Goal: Transaction & Acquisition: Book appointment/travel/reservation

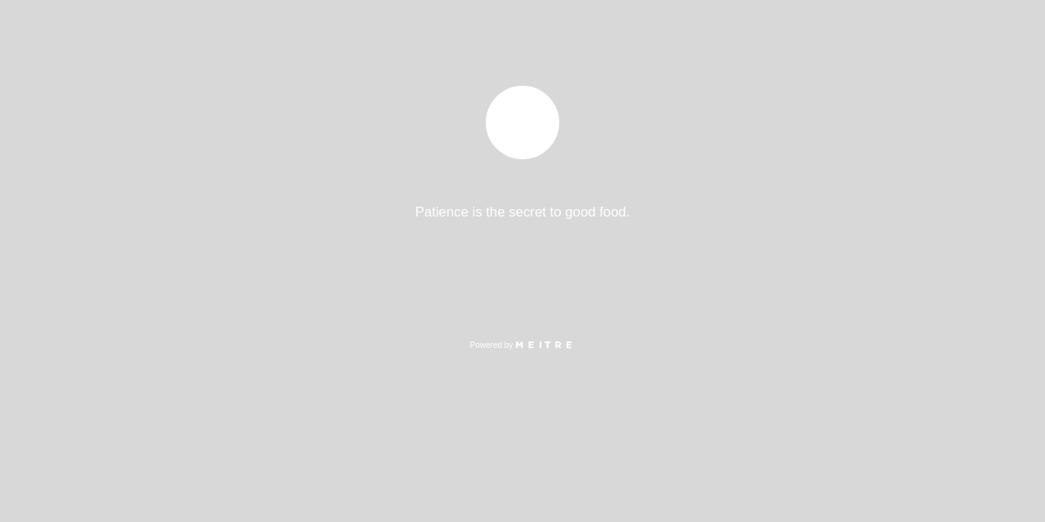
select select "es"
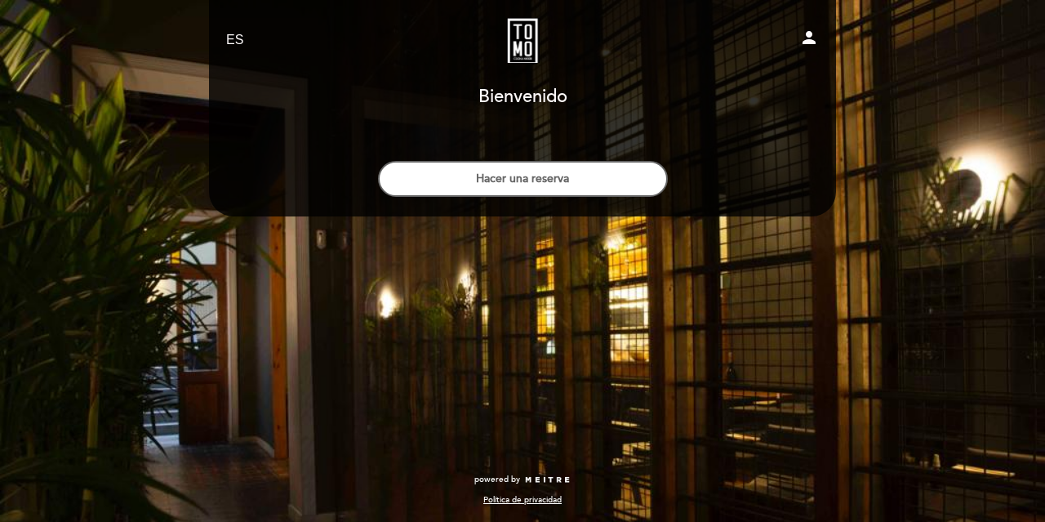
click at [527, 167] on button "Hacer una reserva" at bounding box center [523, 179] width 290 height 36
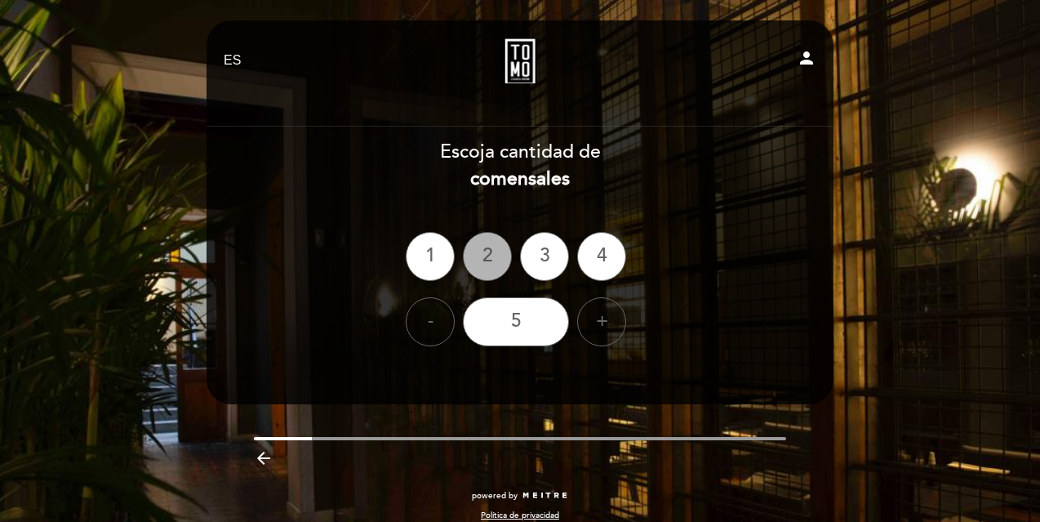
click at [494, 247] on div "2" at bounding box center [487, 256] width 49 height 49
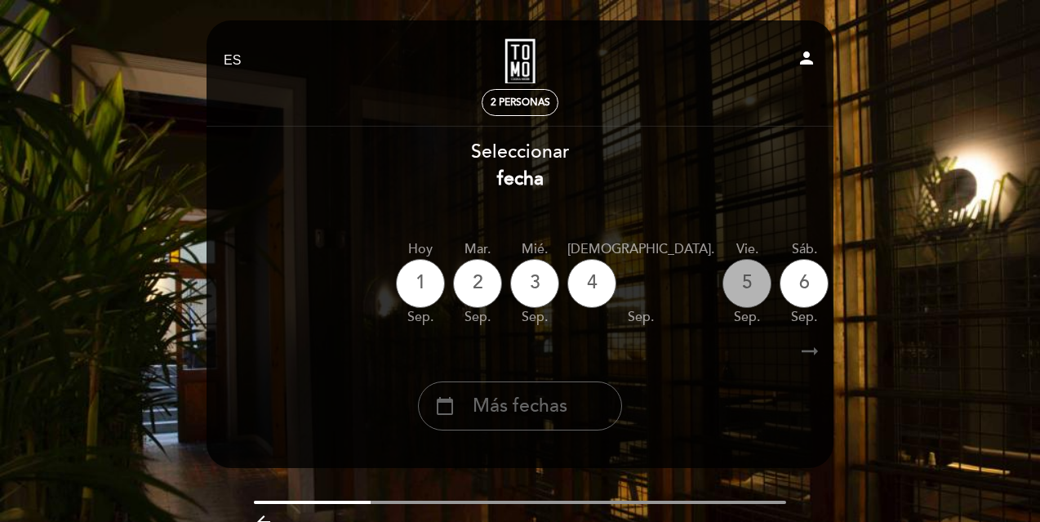
click at [723, 291] on div "5" at bounding box center [747, 283] width 49 height 49
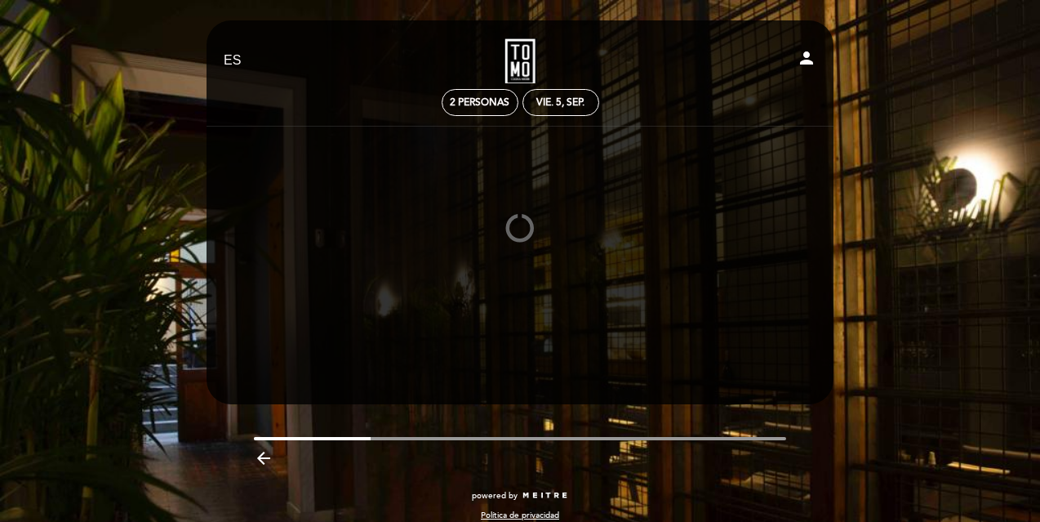
click at [271, 453] on icon "arrow_backward" at bounding box center [264, 458] width 20 height 20
click at [265, 456] on icon "arrow_backward" at bounding box center [264, 458] width 20 height 20
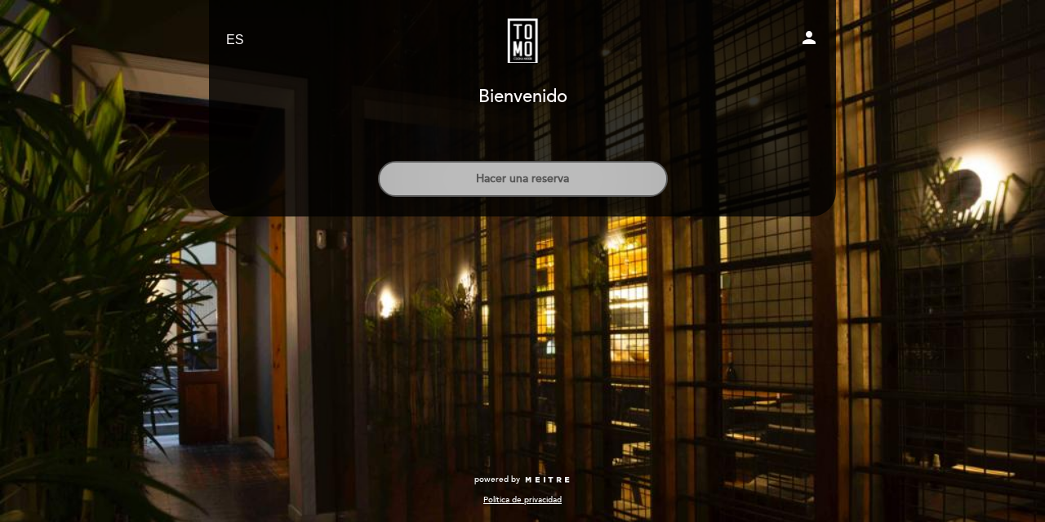
click at [510, 180] on button "Hacer una reserva" at bounding box center [523, 179] width 290 height 36
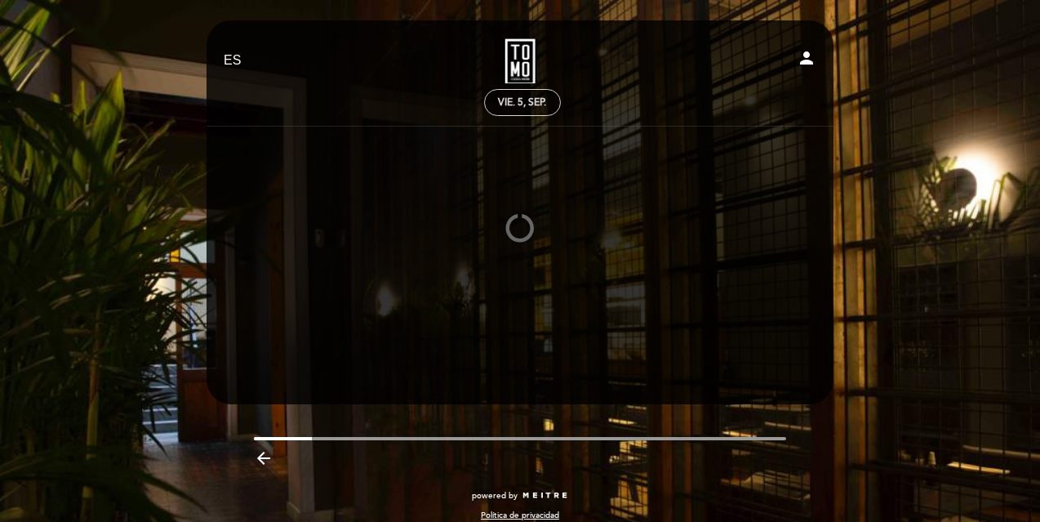
click at [504, 97] on div "vie. 5, sep." at bounding box center [522, 102] width 48 height 12
click at [529, 235] on icon at bounding box center [520, 229] width 40 height 44
click at [528, 56] on link "Tomo Cocina Nikkei" at bounding box center [520, 60] width 204 height 45
